Goal: Transaction & Acquisition: Purchase product/service

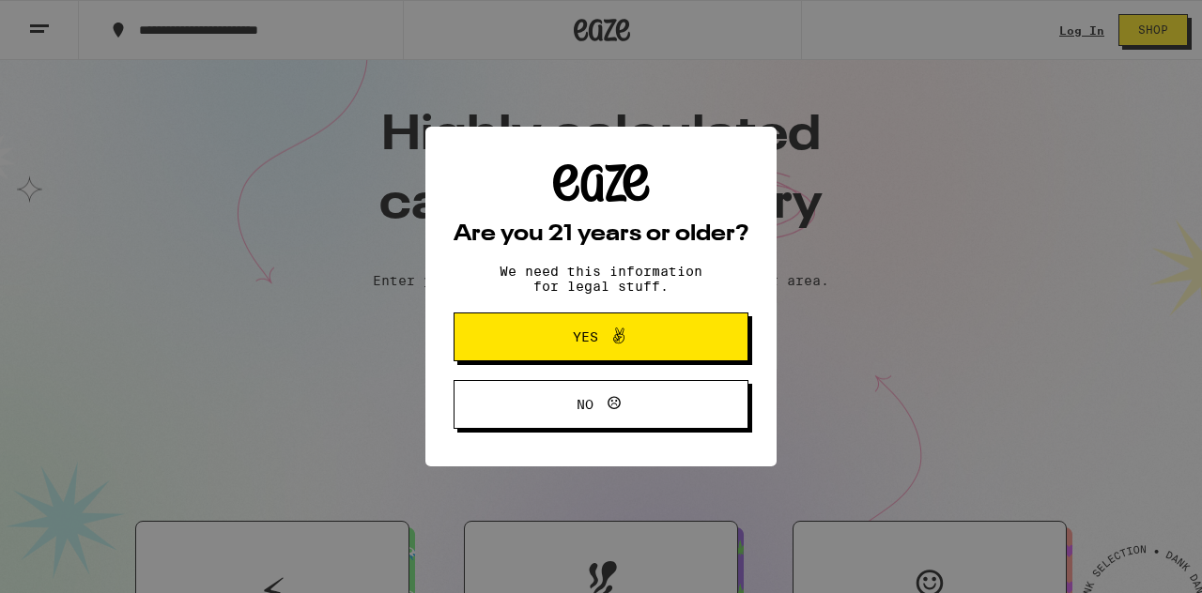
click at [567, 321] on button "Yes" at bounding box center [601, 337] width 295 height 49
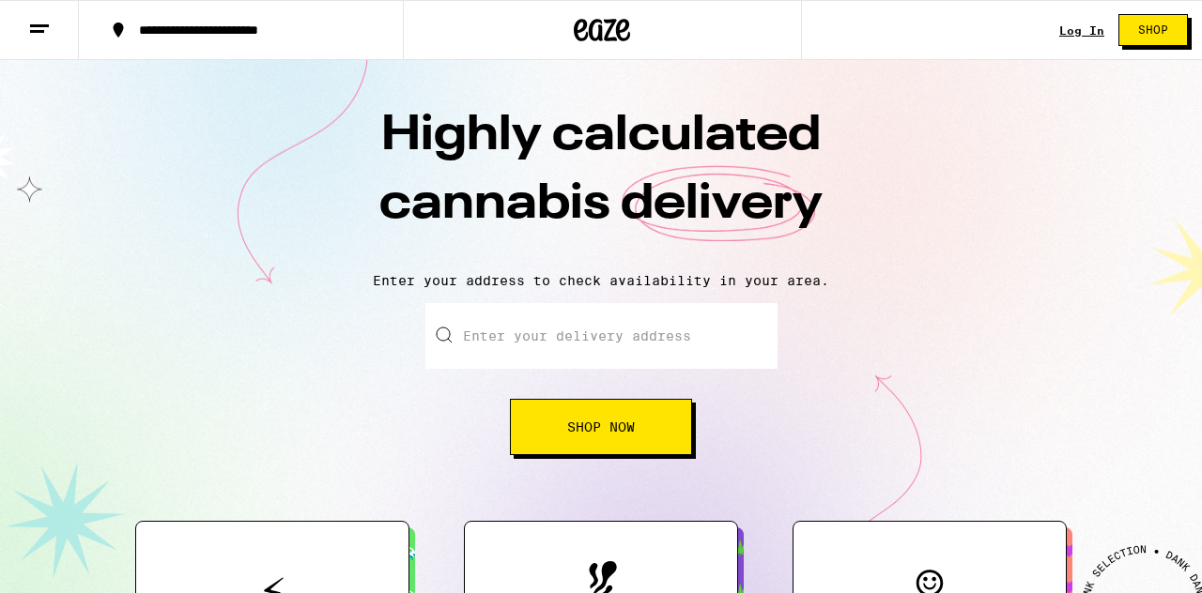
click at [569, 345] on input "Enter your delivery address" at bounding box center [601, 336] width 352 height 66
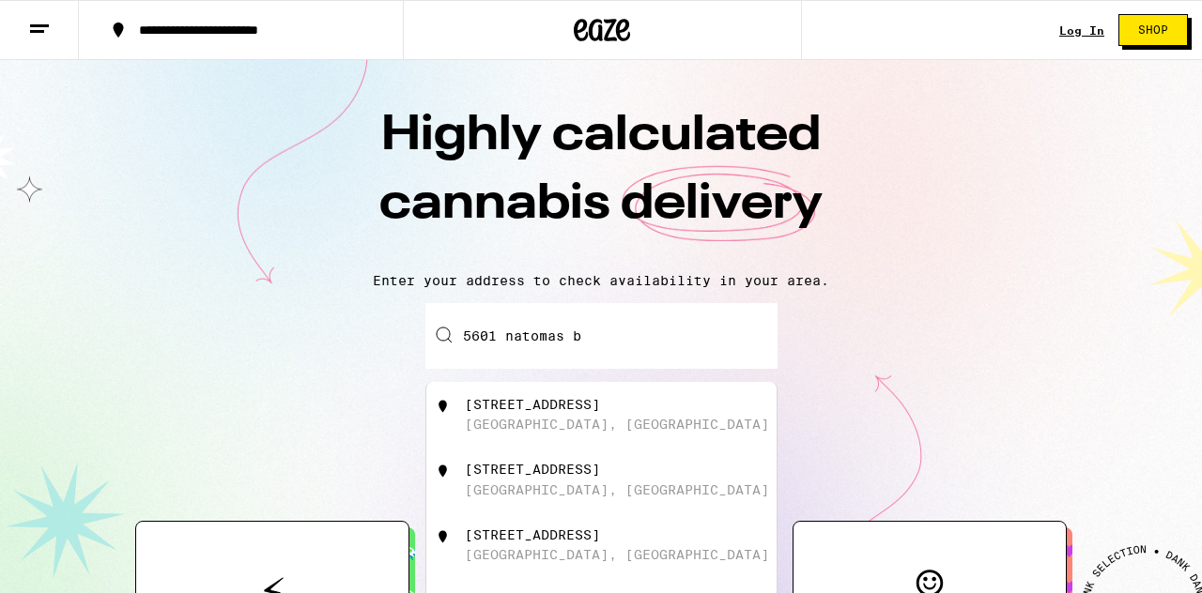
click at [631, 388] on div "[STREET_ADDRESS]" at bounding box center [601, 415] width 350 height 66
type input "[STREET_ADDRESS]"
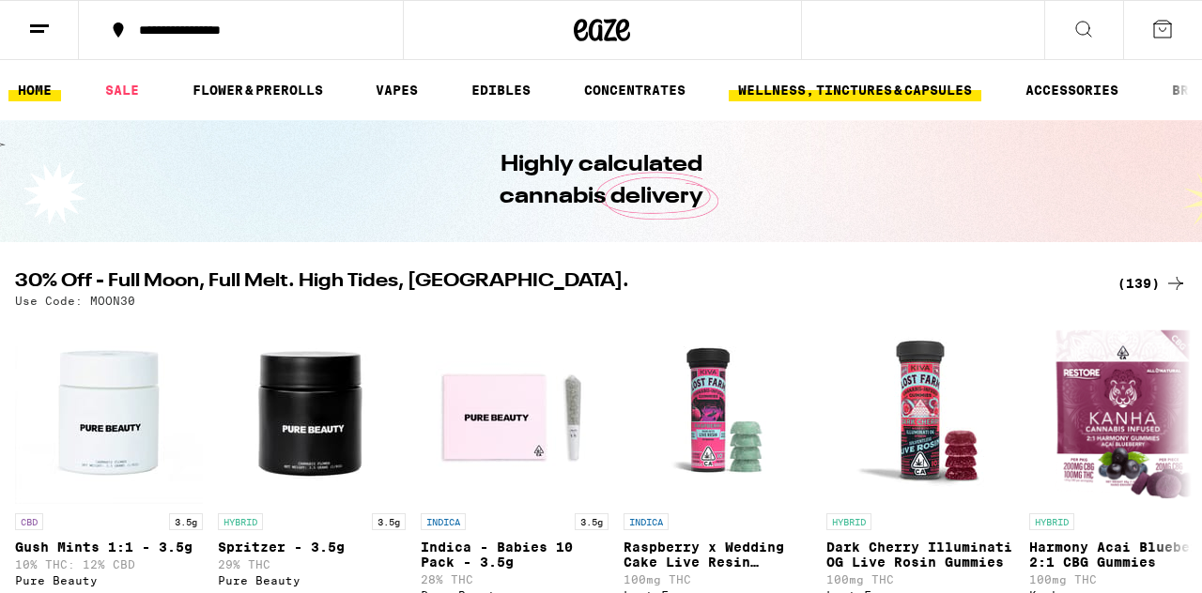
click at [857, 94] on link "WELLNESS, TINCTURES & CAPSULES" at bounding box center [855, 90] width 253 height 23
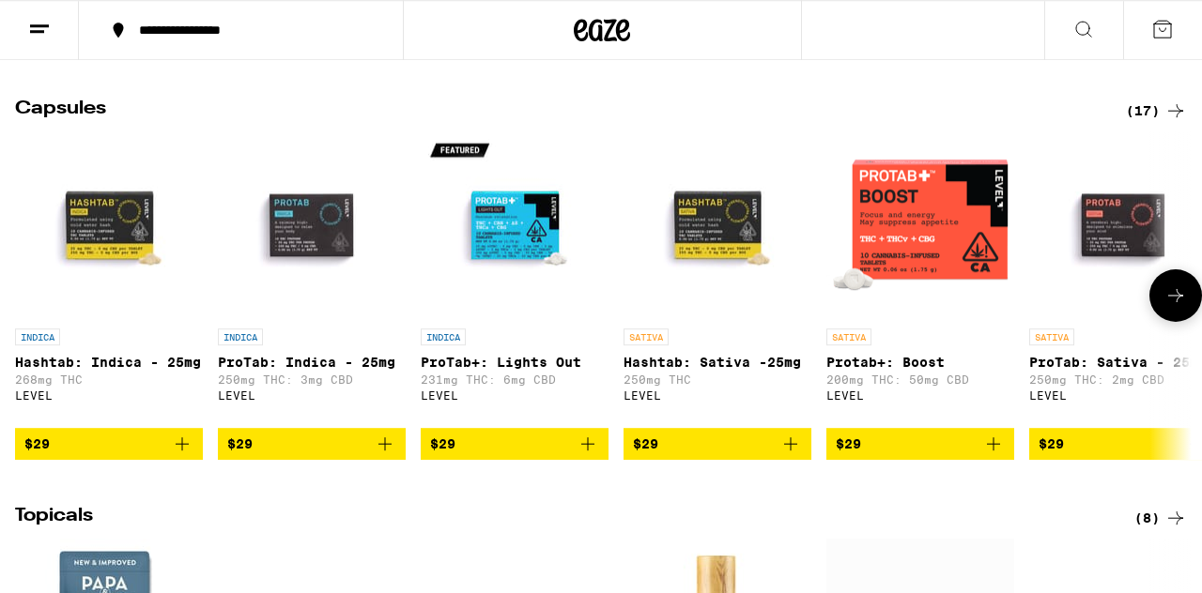
scroll to position [963, 0]
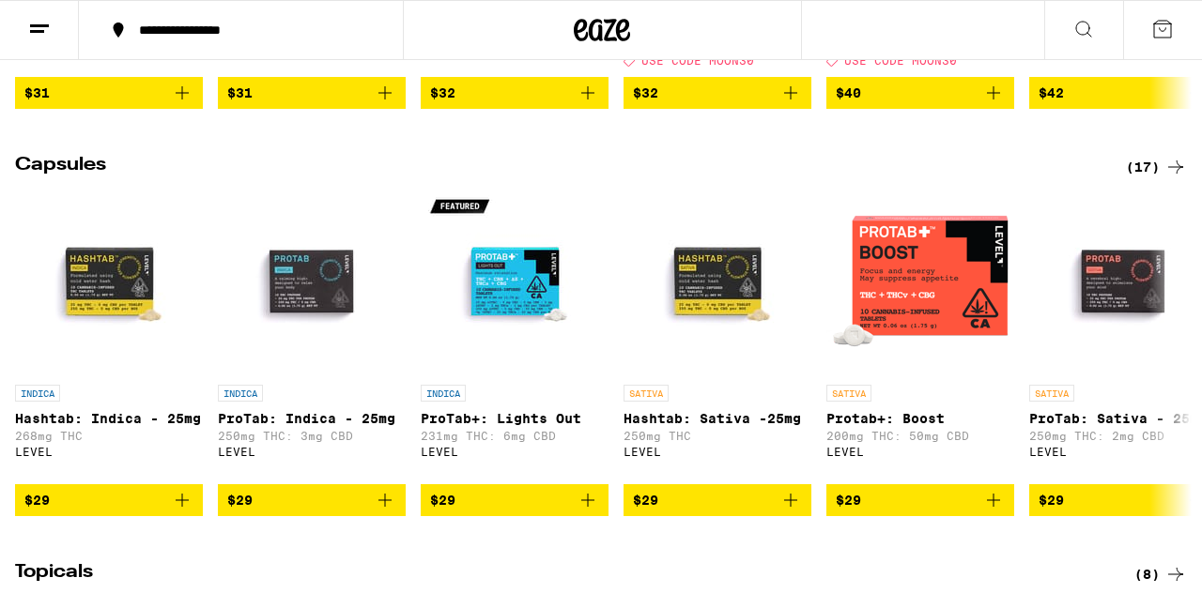
click at [1167, 178] on icon at bounding box center [1175, 167] width 23 height 23
